Goal: Information Seeking & Learning: Learn about a topic

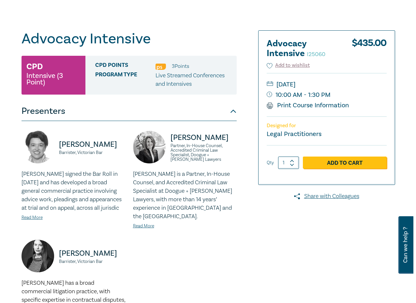
scroll to position [65, 0]
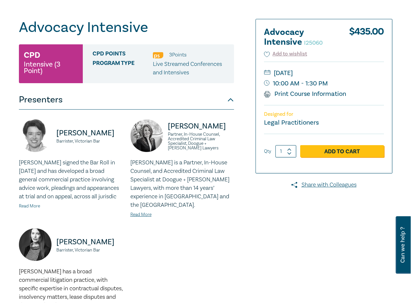
click at [34, 209] on link "Read More" at bounding box center [29, 206] width 21 height 6
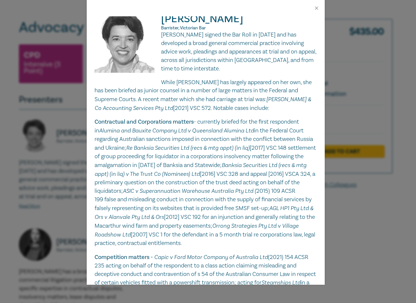
scroll to position [0, 0]
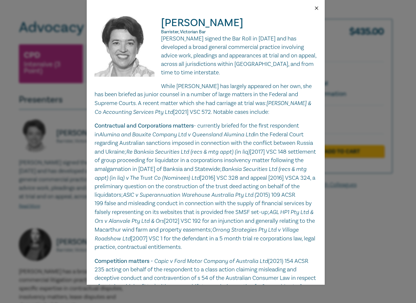
click at [315, 7] on button "Close" at bounding box center [317, 8] width 6 height 6
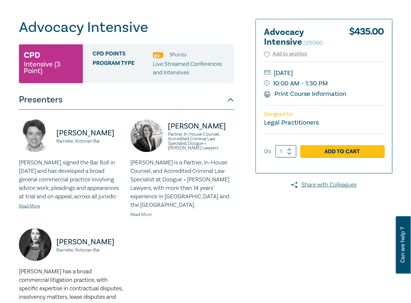
click at [142, 212] on link "Read More" at bounding box center [140, 215] width 21 height 6
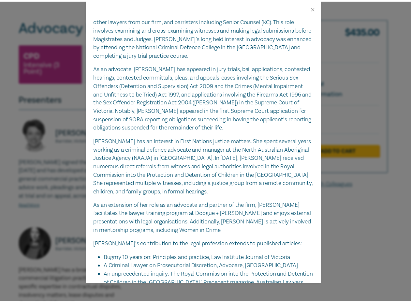
scroll to position [228, 0]
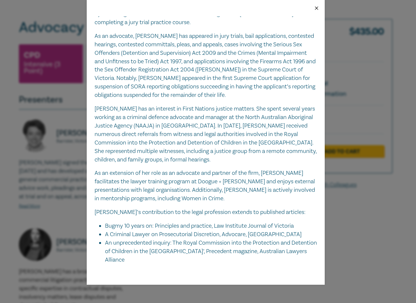
click at [316, 8] on button "Close" at bounding box center [317, 8] width 6 height 6
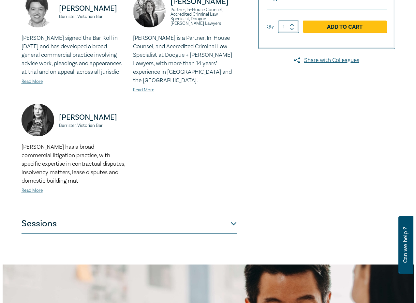
scroll to position [196, 0]
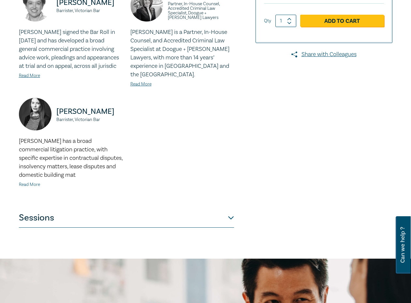
click at [31, 184] on link "Read More" at bounding box center [29, 185] width 21 height 6
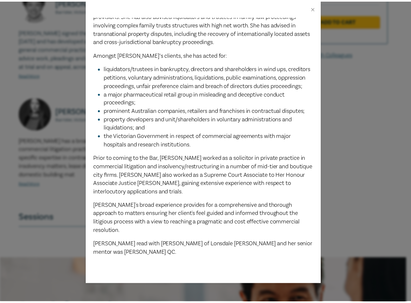
scroll to position [213, 0]
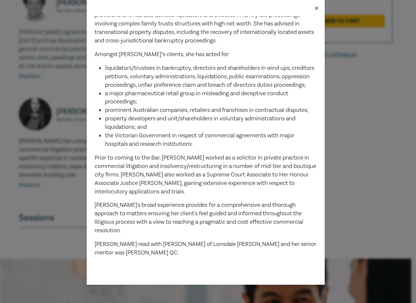
click at [314, 8] on button "Close" at bounding box center [317, 8] width 6 height 6
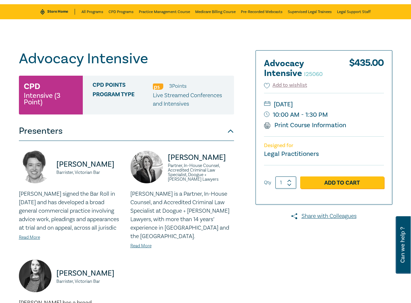
scroll to position [0, 0]
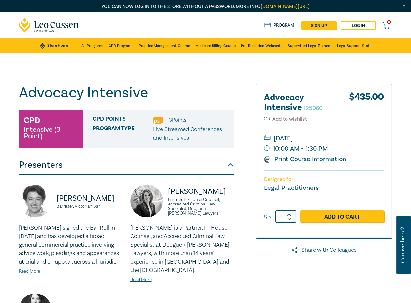
click at [127, 43] on link "CPD Programs" at bounding box center [121, 45] width 25 height 15
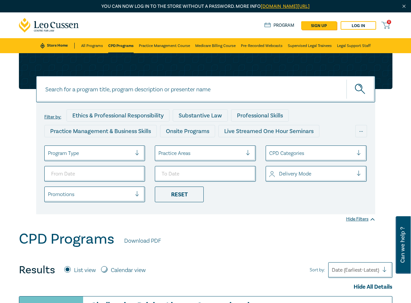
scroll to position [33, 0]
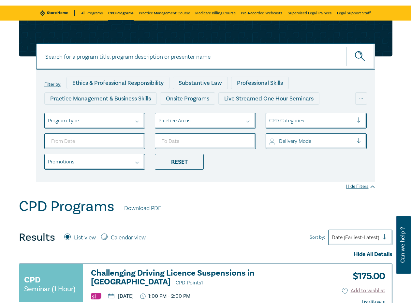
click at [360, 142] on div at bounding box center [362, 141] width 10 height 7
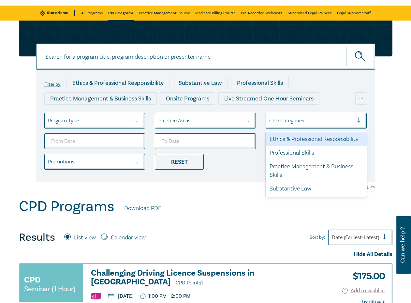
click at [359, 117] on div at bounding box center [362, 120] width 10 height 7
click at [382, 117] on div "Filter by: Ethics & Professional Responsibility Substantive Law Professional Sk…" at bounding box center [206, 101] width 382 height 161
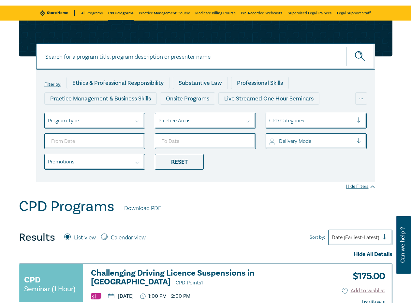
click at [136, 117] on div at bounding box center [140, 120] width 10 height 15
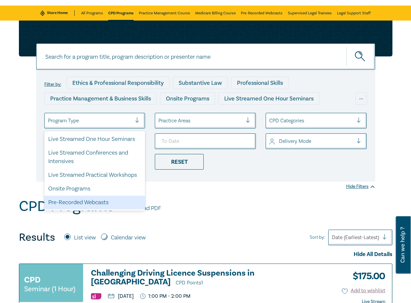
drag, startPoint x: 106, startPoint y: 202, endPoint x: 110, endPoint y: 200, distance: 5.1
click at [105, 201] on div "Pre-Recorded Webcasts" at bounding box center [94, 203] width 101 height 14
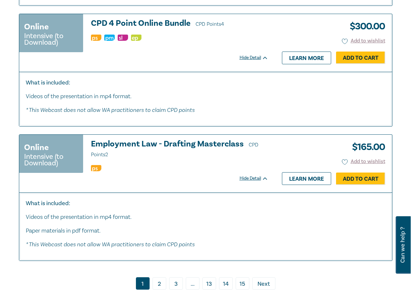
scroll to position [3489, 0]
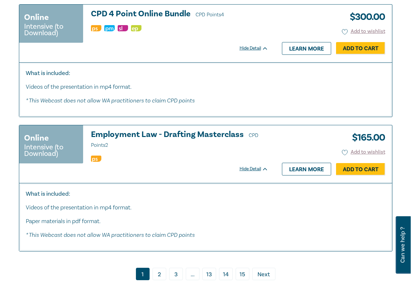
click at [158, 215] on link "2" at bounding box center [160, 274] width 14 height 12
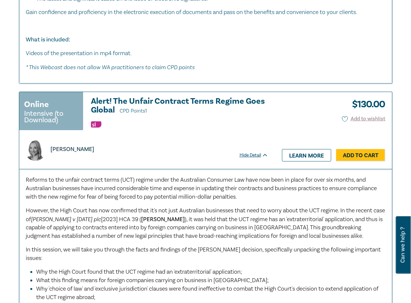
scroll to position [620, 0]
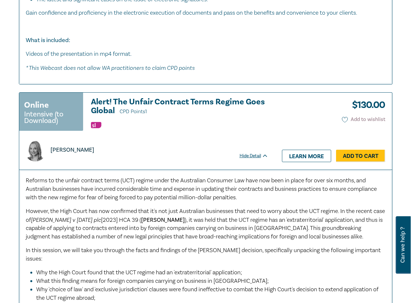
click at [343, 120] on icon at bounding box center [345, 120] width 6 height 6
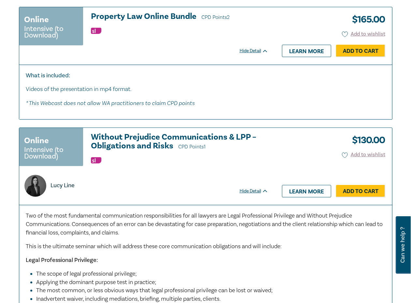
scroll to position [1044, 0]
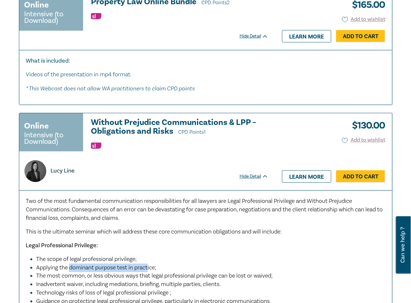
drag, startPoint x: 69, startPoint y: 260, endPoint x: 150, endPoint y: 259, distance: 80.9
click at [150, 215] on span "Applying the dominant purpose test in practice;" at bounding box center [96, 268] width 120 height 8
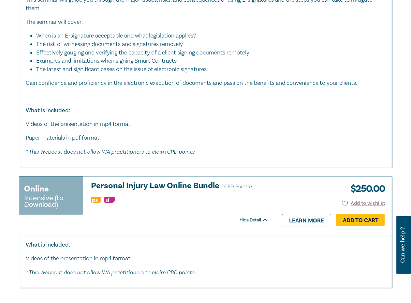
scroll to position [2870, 0]
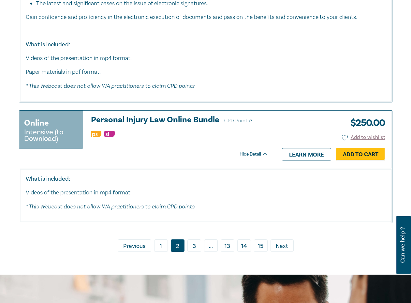
click at [282, 215] on span "Next" at bounding box center [282, 246] width 12 height 8
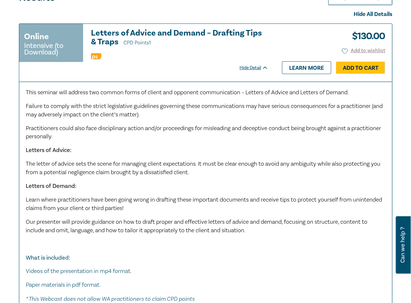
scroll to position [261, 0]
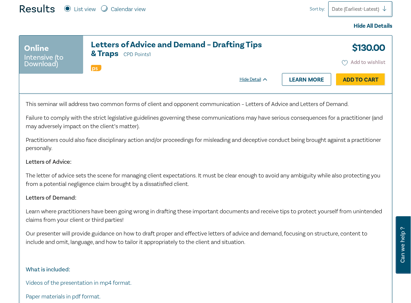
click at [344, 64] on icon at bounding box center [345, 63] width 6 height 6
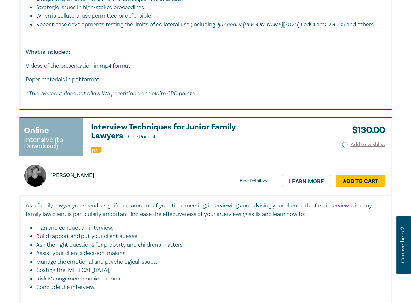
scroll to position [1957, 0]
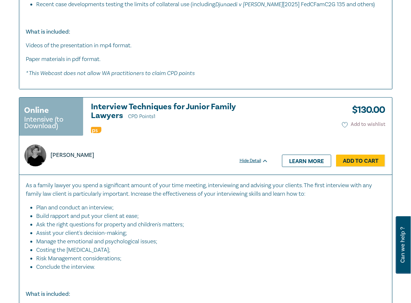
click at [343, 125] on icon at bounding box center [345, 125] width 6 height 6
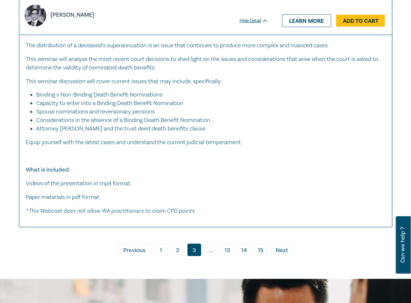
scroll to position [4142, 0]
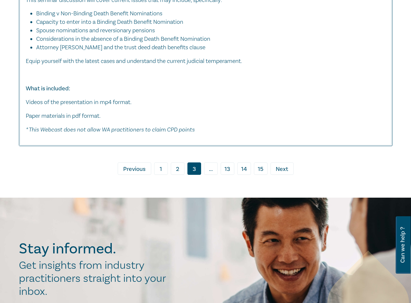
click at [283, 169] on span "Next" at bounding box center [282, 169] width 12 height 8
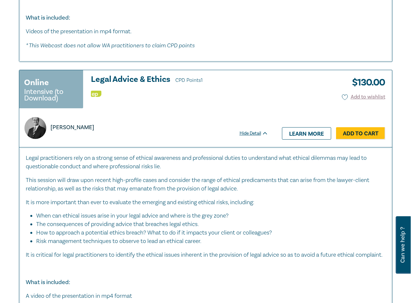
scroll to position [2805, 0]
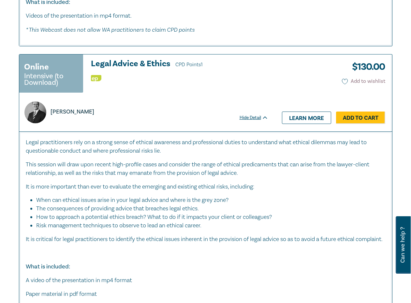
click at [344, 84] on icon at bounding box center [345, 81] width 6 height 5
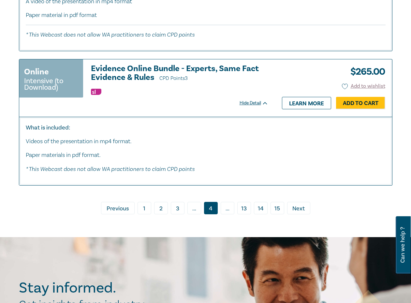
scroll to position [3424, 0]
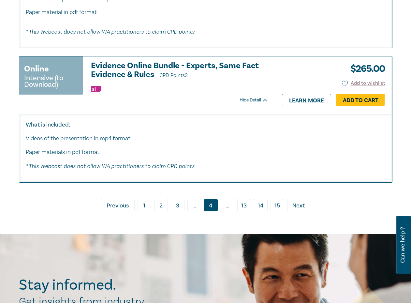
click at [298, 210] on span "Next" at bounding box center [299, 206] width 12 height 8
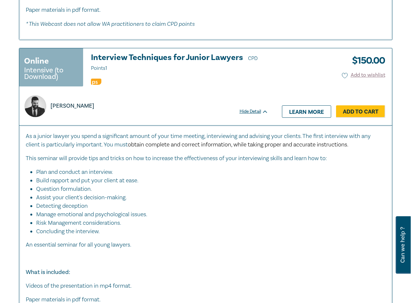
scroll to position [391, 0]
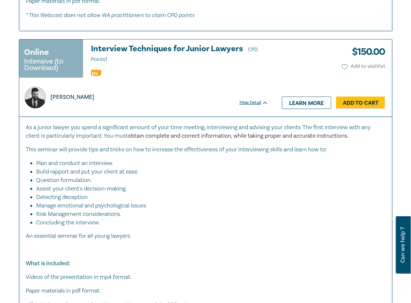
click at [345, 66] on icon at bounding box center [345, 67] width 6 height 6
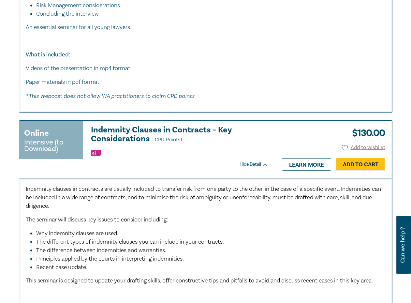
scroll to position [652, 0]
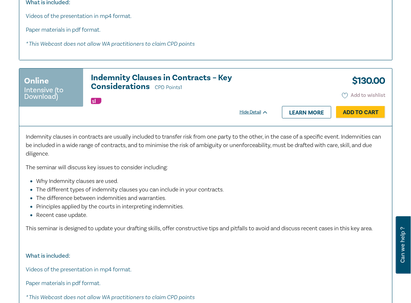
click at [345, 93] on icon at bounding box center [345, 96] width 6 height 6
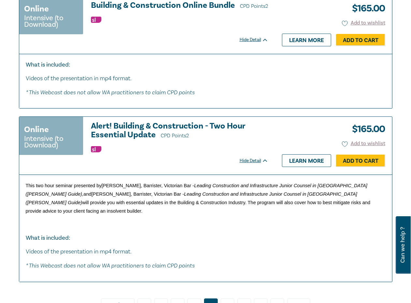
scroll to position [2902, 0]
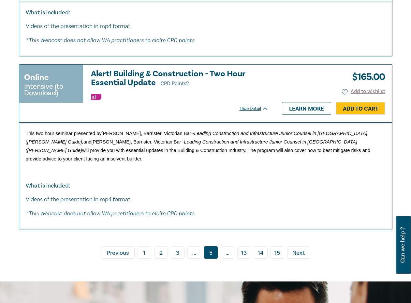
click at [303, 215] on span "Next" at bounding box center [299, 253] width 12 height 8
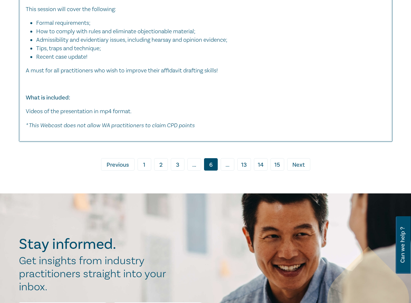
scroll to position [3522, 0]
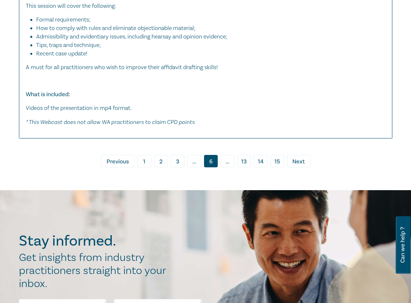
click at [301, 158] on span "Next" at bounding box center [299, 162] width 12 height 8
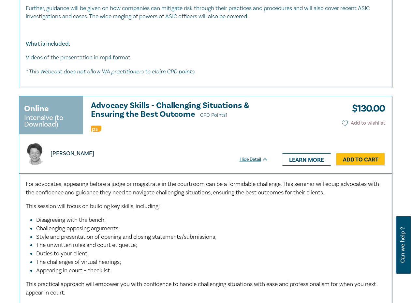
scroll to position [2544, 0]
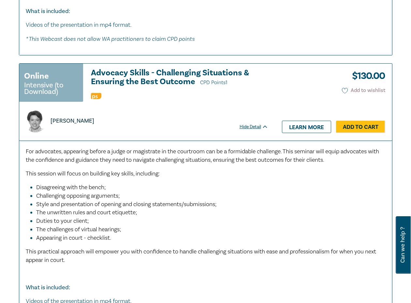
click at [345, 94] on icon at bounding box center [345, 91] width 6 height 6
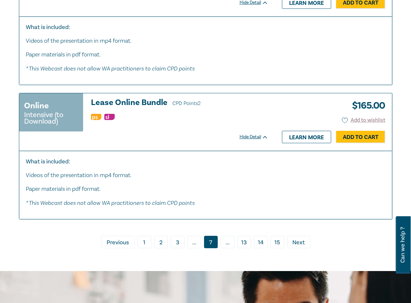
scroll to position [3587, 0]
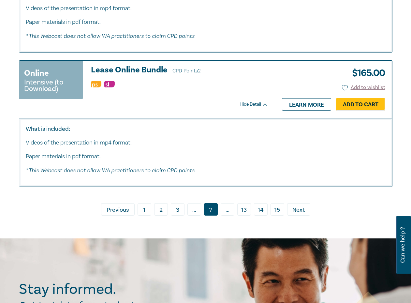
click at [301, 214] on span "Next" at bounding box center [299, 210] width 12 height 8
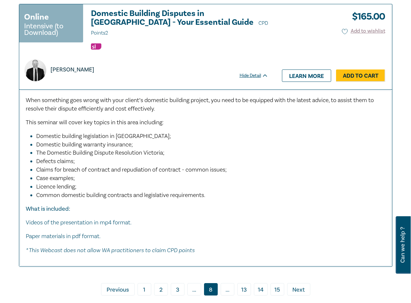
scroll to position [3587, 0]
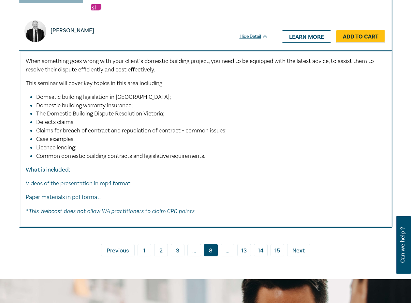
click at [299, 215] on span "Next" at bounding box center [299, 251] width 12 height 8
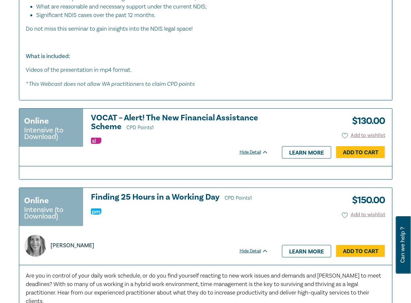
scroll to position [2185, 0]
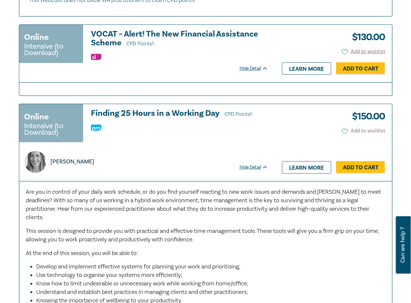
click at [344, 130] on icon at bounding box center [345, 131] width 6 height 6
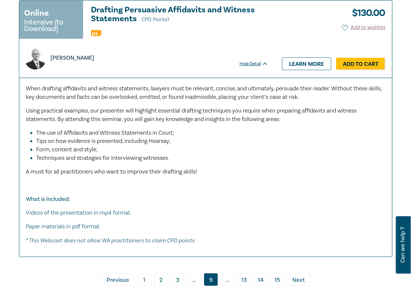
scroll to position [3555, 0]
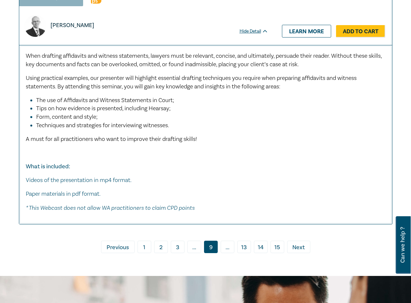
click at [299, 215] on span "Next" at bounding box center [299, 247] width 12 height 8
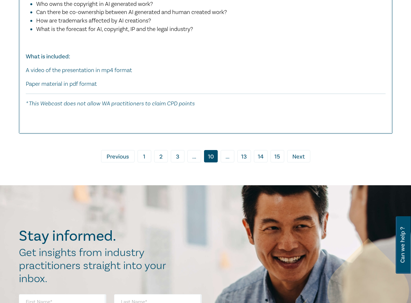
scroll to position [3750, 0]
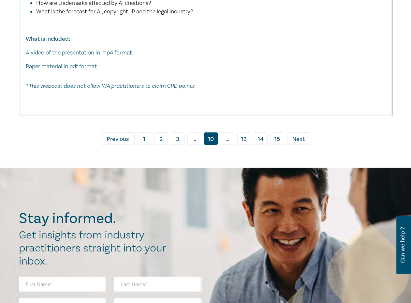
click at [299, 135] on span "Next" at bounding box center [299, 139] width 12 height 8
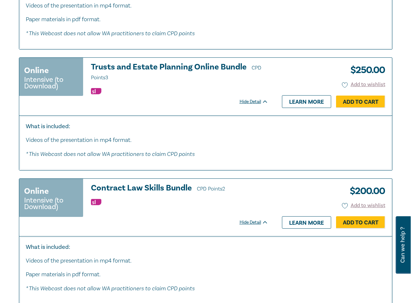
scroll to position [391, 0]
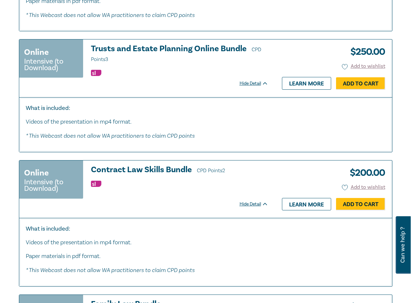
click at [150, 169] on h3 "Contract Law Skills Bundle CPD Points 2" at bounding box center [179, 170] width 177 height 10
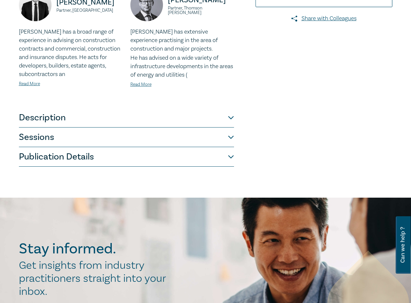
scroll to position [196, 0]
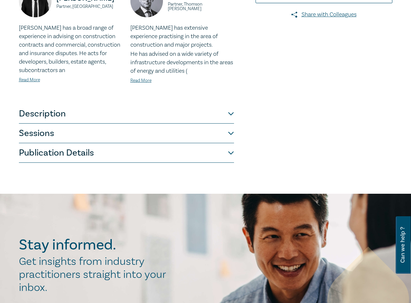
click at [232, 112] on button "Description" at bounding box center [126, 114] width 215 height 20
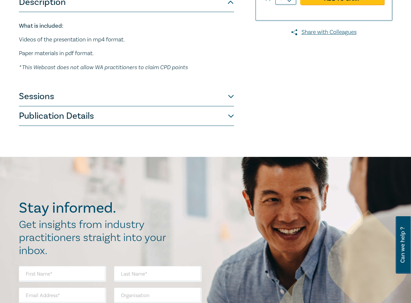
scroll to position [163, 0]
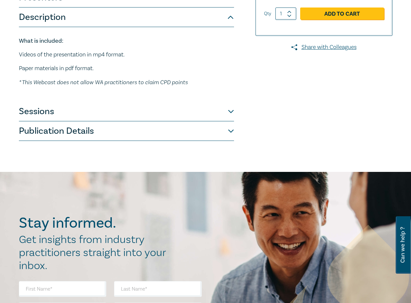
click at [231, 110] on button "Sessions" at bounding box center [126, 112] width 215 height 20
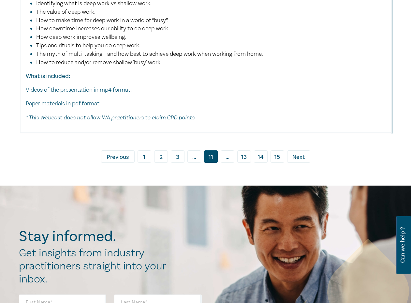
scroll to position [3146, 0]
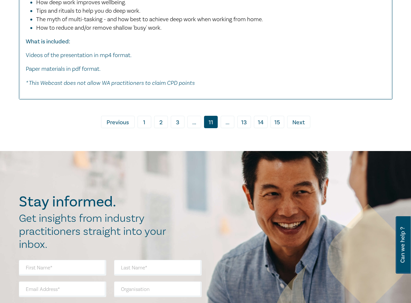
click at [299, 127] on span "Next" at bounding box center [299, 122] width 12 height 8
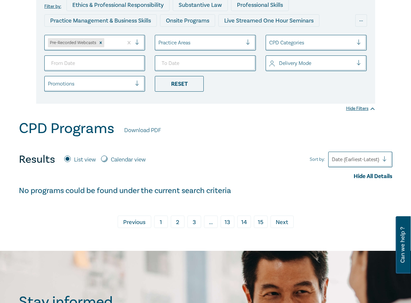
scroll to position [130, 0]
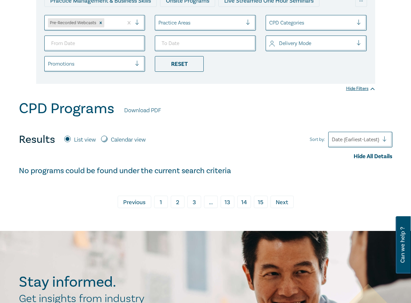
click at [230, 202] on link "13" at bounding box center [228, 202] width 14 height 12
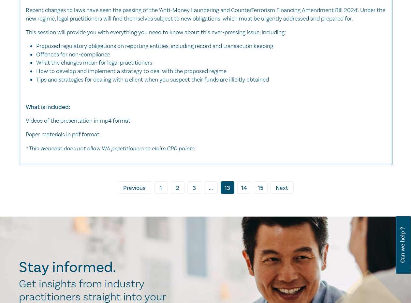
scroll to position [3783, 0]
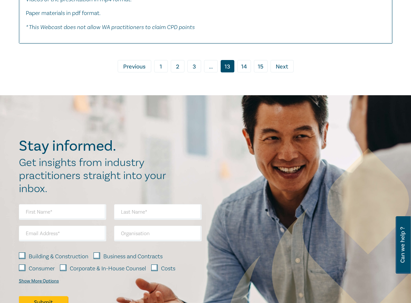
click at [245, 72] on link "14" at bounding box center [244, 66] width 14 height 12
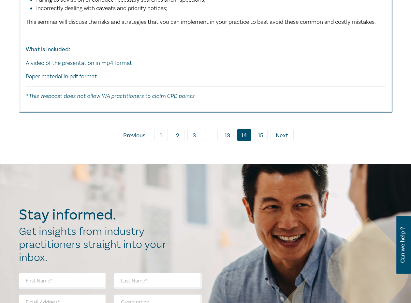
scroll to position [3652, 0]
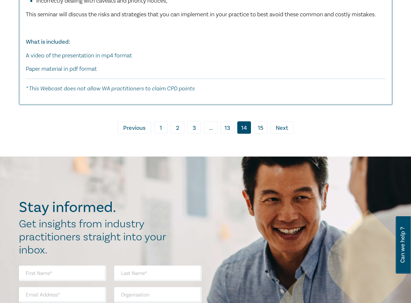
click at [262, 134] on link "15" at bounding box center [261, 127] width 14 height 12
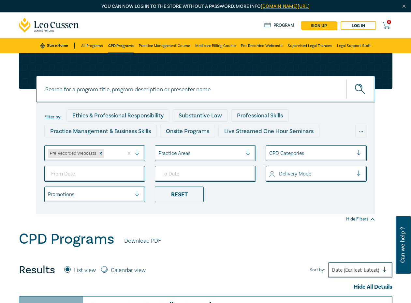
click at [282, 23] on link "Program" at bounding box center [279, 26] width 30 height 6
